Goal: Task Accomplishment & Management: Use online tool/utility

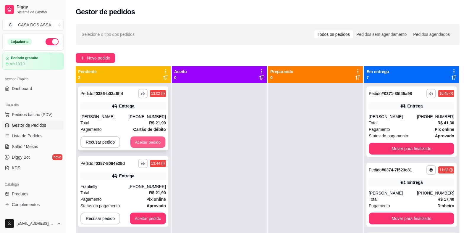
click at [151, 142] on button "Aceitar pedido" at bounding box center [148, 142] width 35 height 12
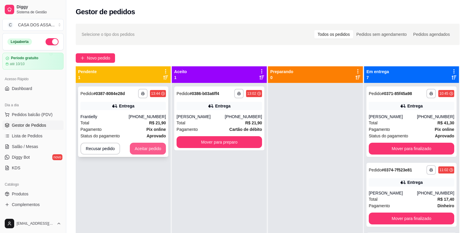
click at [156, 145] on button "Aceitar pedido" at bounding box center [148, 149] width 36 height 12
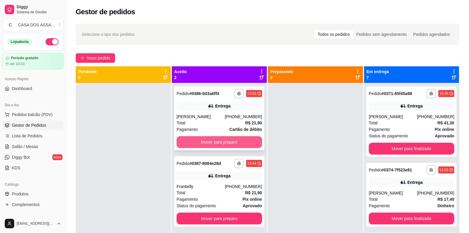
click at [221, 143] on button "Mover para preparo" at bounding box center [220, 142] width 86 height 12
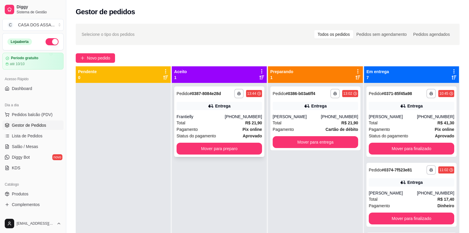
click at [227, 142] on div "**********" at bounding box center [219, 121] width 90 height 70
click at [234, 149] on button "Mover para preparo" at bounding box center [220, 149] width 86 height 12
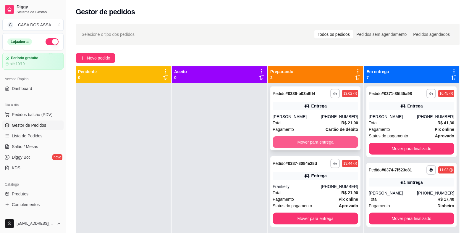
click at [341, 144] on button "Mover para entrega" at bounding box center [316, 142] width 86 height 12
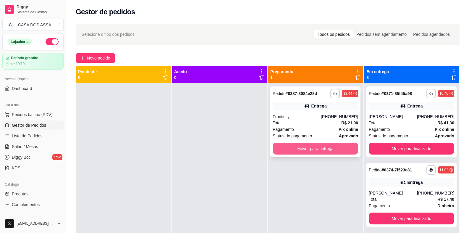
click at [343, 146] on button "Mover para entrega" at bounding box center [316, 149] width 86 height 12
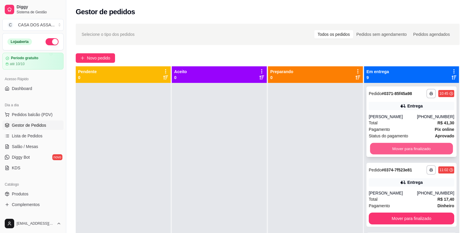
click at [406, 147] on button "Mover para finalizado" at bounding box center [411, 149] width 83 height 12
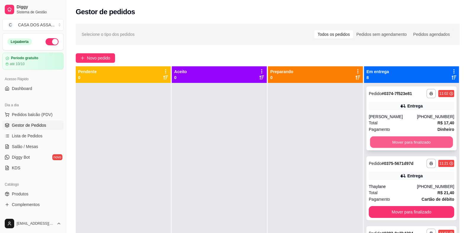
click at [404, 143] on button "Mover para finalizado" at bounding box center [411, 142] width 83 height 12
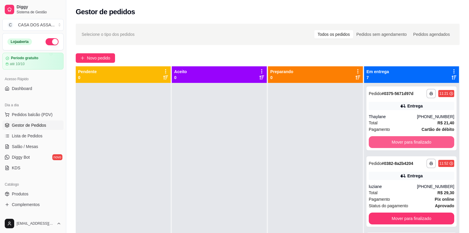
click at [404, 143] on button "Mover para finalizado" at bounding box center [412, 142] width 86 height 12
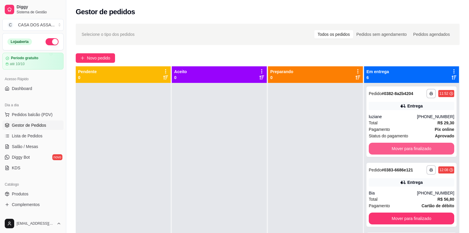
click at [404, 144] on button "Mover para finalizado" at bounding box center [412, 149] width 86 height 12
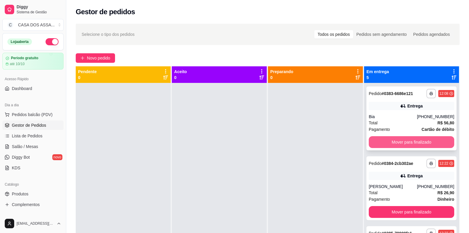
click at [403, 141] on button "Mover para finalizado" at bounding box center [412, 142] width 86 height 12
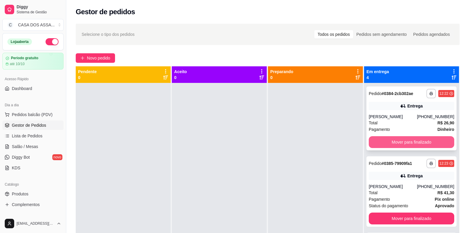
click at [403, 143] on button "Mover para finalizado" at bounding box center [412, 142] width 86 height 12
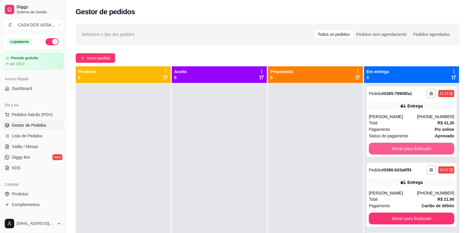
click at [403, 143] on button "Mover para finalizado" at bounding box center [412, 149] width 86 height 12
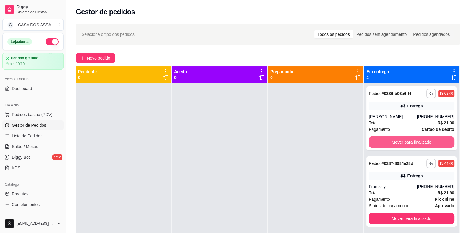
click at [403, 143] on button "Mover para finalizado" at bounding box center [412, 142] width 86 height 12
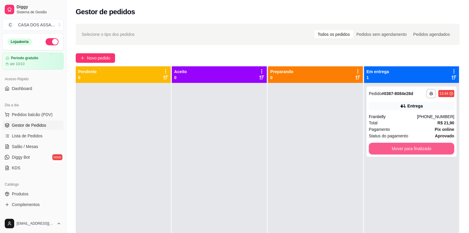
click at [403, 143] on button "Mover para finalizado" at bounding box center [412, 149] width 86 height 12
